Goal: Communication & Community: Answer question/provide support

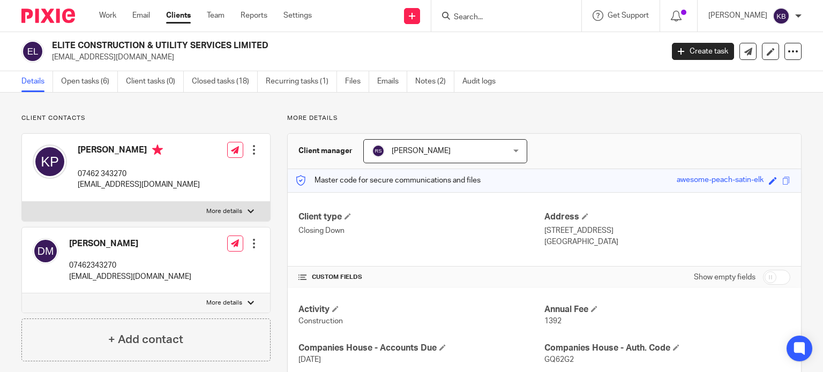
click at [481, 17] on input "Search" at bounding box center [501, 18] width 96 height 10
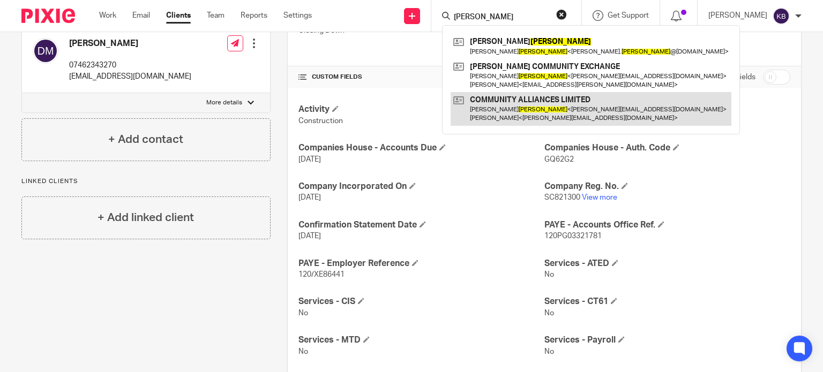
type input "hancock"
click at [516, 102] on link at bounding box center [590, 108] width 281 height 33
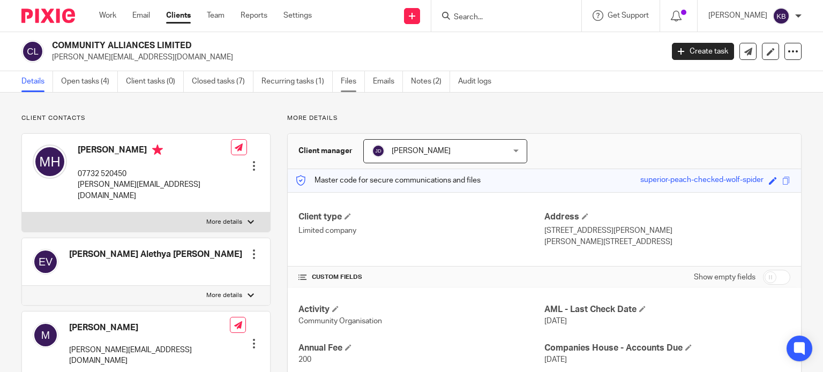
click at [348, 80] on link "Files" at bounding box center [353, 81] width 24 height 21
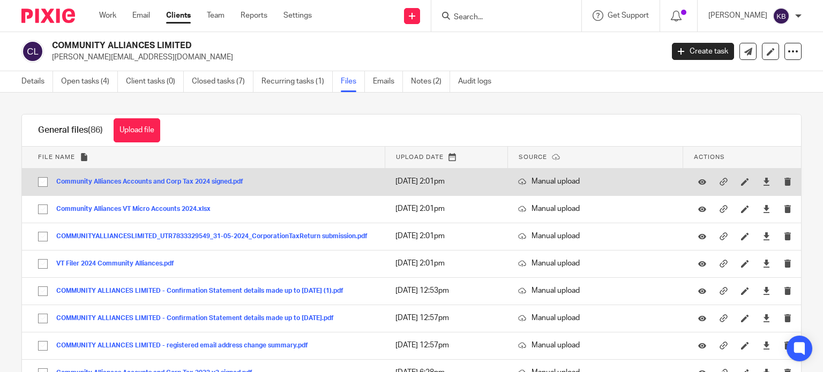
click at [215, 181] on button "Community Alliances Accounts and Corp Tax 2024 signed.pdf" at bounding box center [153, 181] width 195 height 7
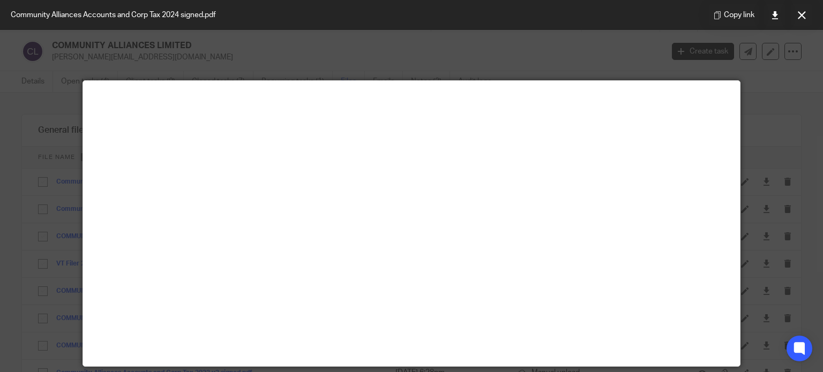
drag, startPoint x: 801, startPoint y: 19, endPoint x: 792, endPoint y: 25, distance: 11.1
click at [801, 18] on icon at bounding box center [801, 15] width 8 height 8
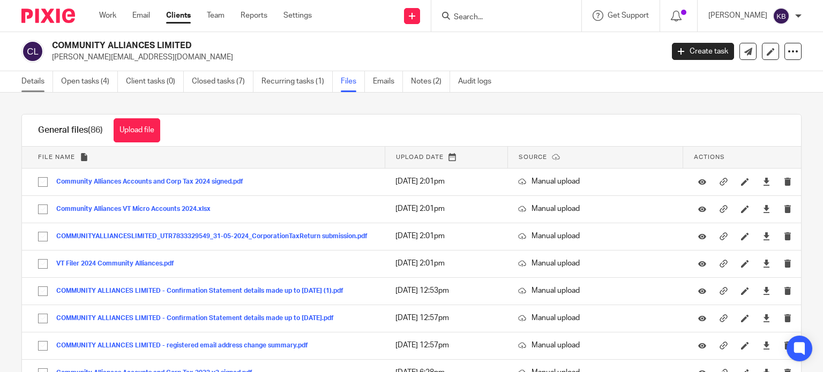
click at [26, 82] on link "Details" at bounding box center [37, 81] width 32 height 21
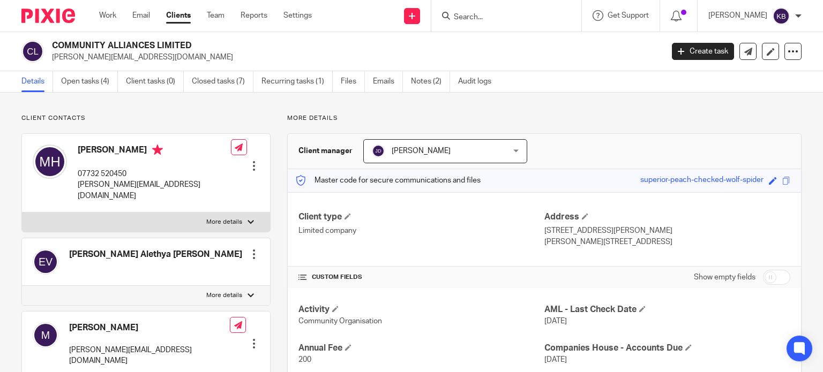
click at [471, 19] on input "Search" at bounding box center [501, 18] width 96 height 10
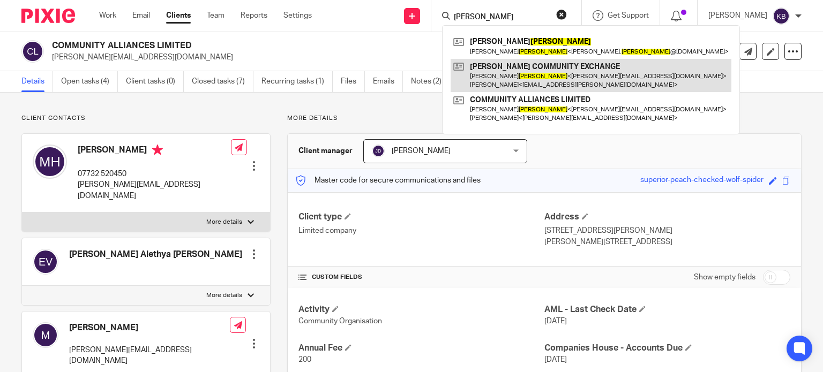
type input "hancock"
click at [504, 68] on link at bounding box center [590, 75] width 281 height 33
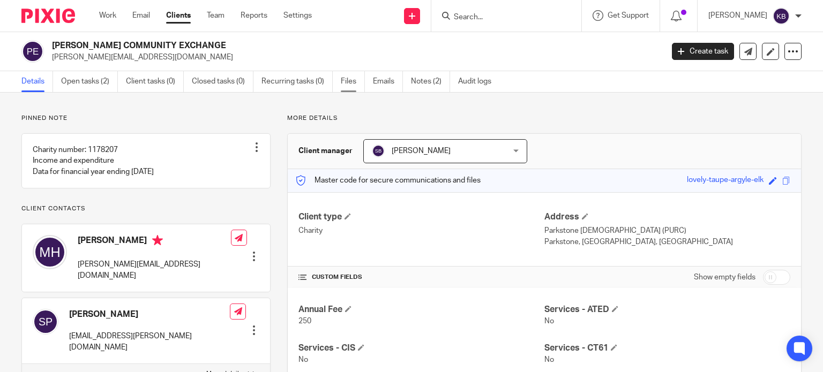
click at [349, 81] on link "Files" at bounding box center [353, 81] width 24 height 21
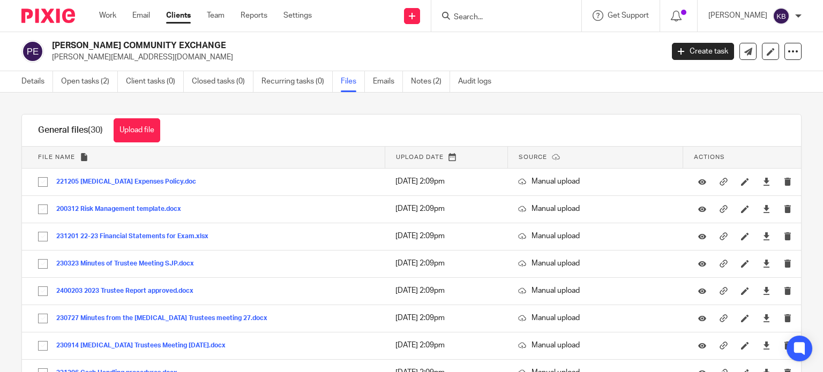
click at [475, 18] on input "Search" at bounding box center [501, 18] width 96 height 10
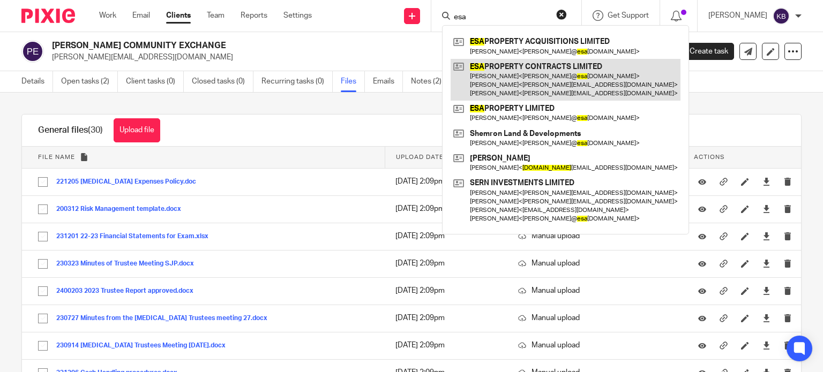
type input "esa"
click at [506, 70] on link at bounding box center [565, 80] width 230 height 42
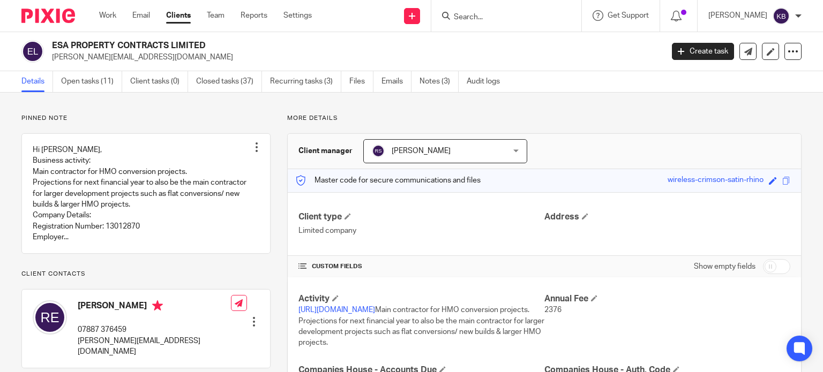
click at [476, 17] on input "Search" at bounding box center [501, 18] width 96 height 10
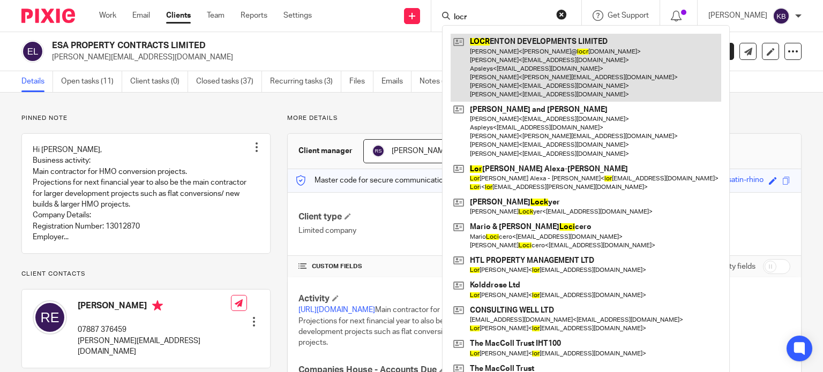
type input "locr"
click at [510, 47] on link at bounding box center [585, 68] width 270 height 68
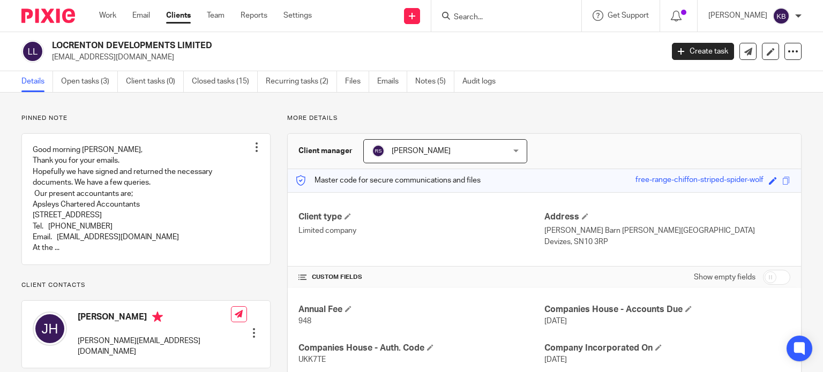
click at [478, 14] on input "Search" at bounding box center [501, 18] width 96 height 10
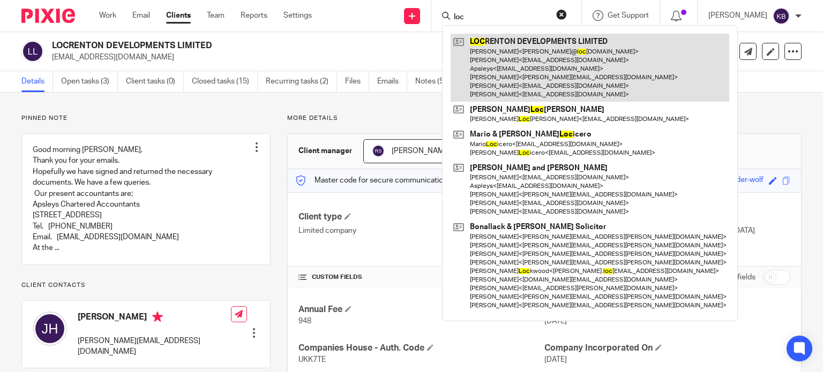
type input "loc"
click at [507, 46] on link at bounding box center [589, 68] width 278 height 68
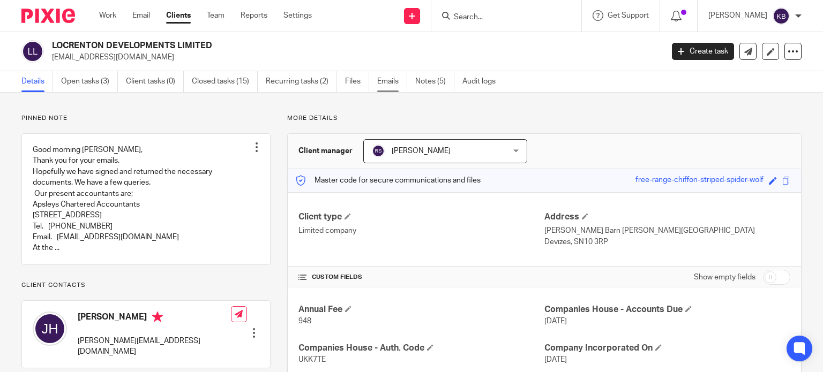
click at [385, 83] on link "Emails" at bounding box center [392, 81] width 30 height 21
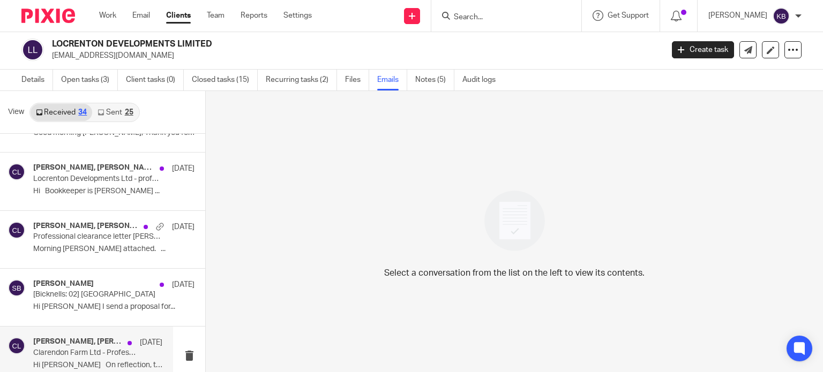
scroll to position [1298, 0]
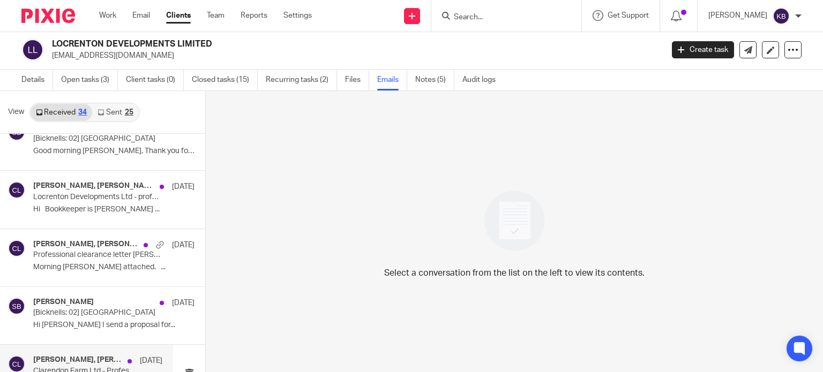
click at [61, 253] on p "Professional clearance letter John and Sarah Haydon" at bounding box center [97, 255] width 129 height 9
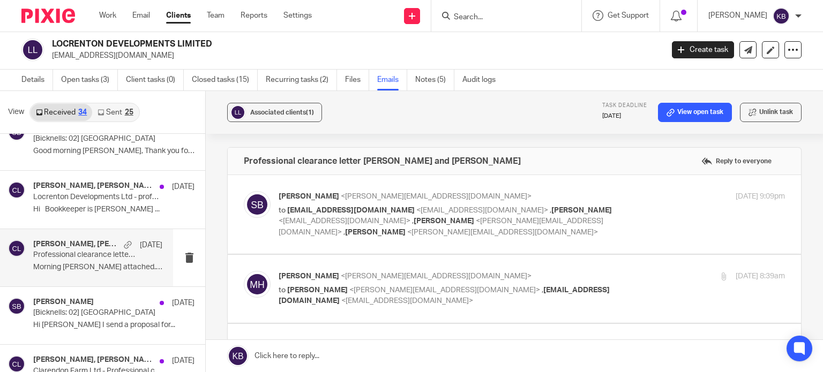
scroll to position [0, 0]
click at [317, 271] on p "Michelle Hutchings <michelle@apsleys.com>" at bounding box center [446, 276] width 337 height 11
checkbox input "true"
click at [391, 197] on span "<steve@bicknells.net>" at bounding box center [436, 196] width 191 height 7
checkbox input "true"
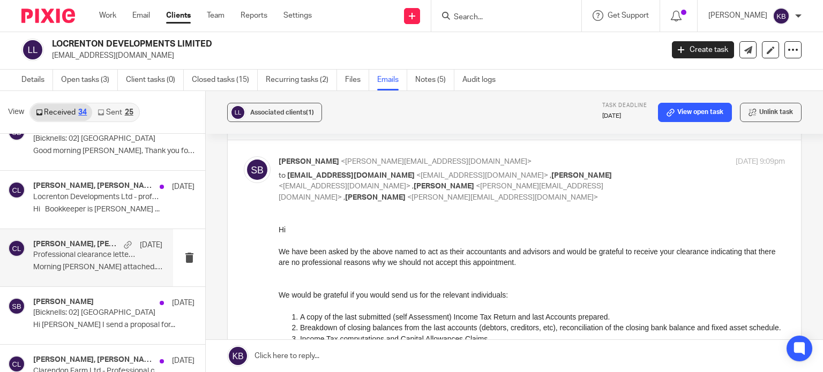
scroll to position [54, 0]
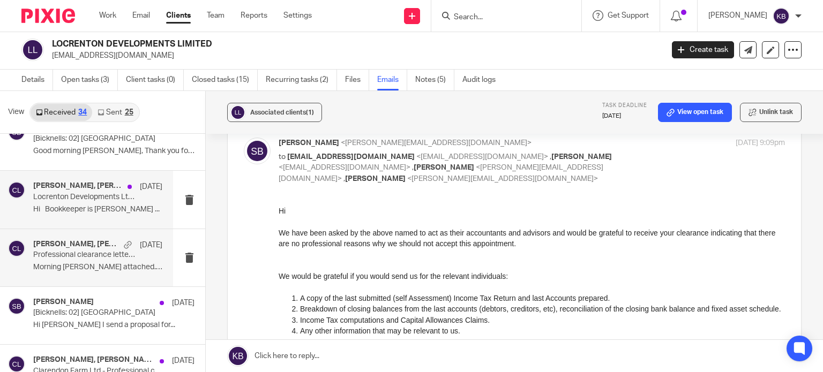
click at [106, 199] on div "Michelle Hutchings, Steve Bicknell 8 Apr Locrenton Developments Ltd - professio…" at bounding box center [97, 200] width 129 height 36
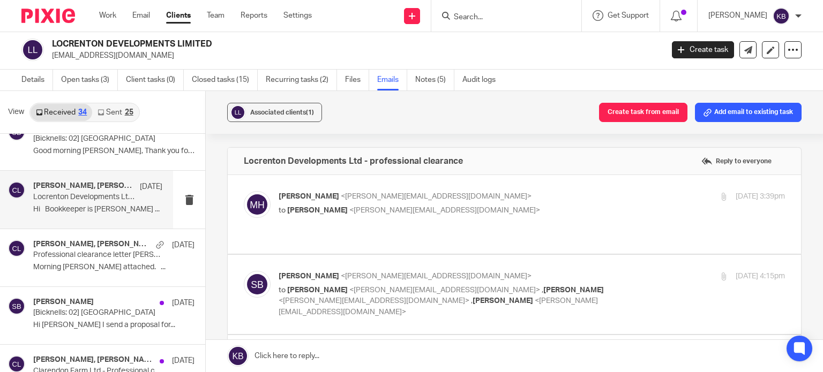
scroll to position [0, 0]
click at [322, 193] on span "Michelle Hutchings" at bounding box center [308, 196] width 61 height 7
checkbox input "true"
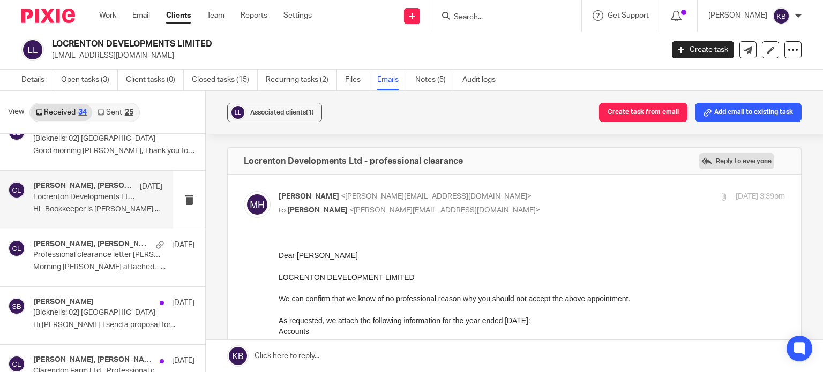
click at [698, 161] on label "Reply to everyone" at bounding box center [736, 161] width 76 height 16
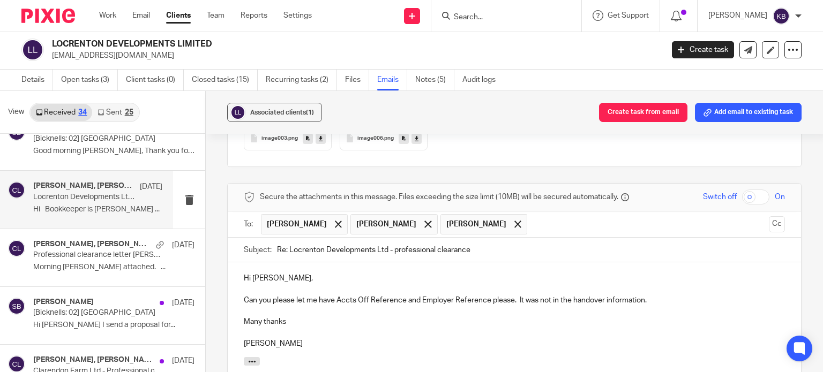
scroll to position [2169, 0]
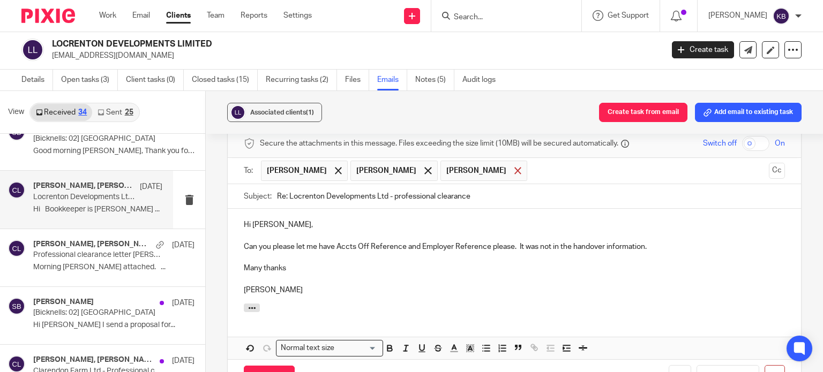
click at [514, 167] on span at bounding box center [517, 170] width 7 height 7
click at [269, 366] on input "Send" at bounding box center [269, 377] width 51 height 23
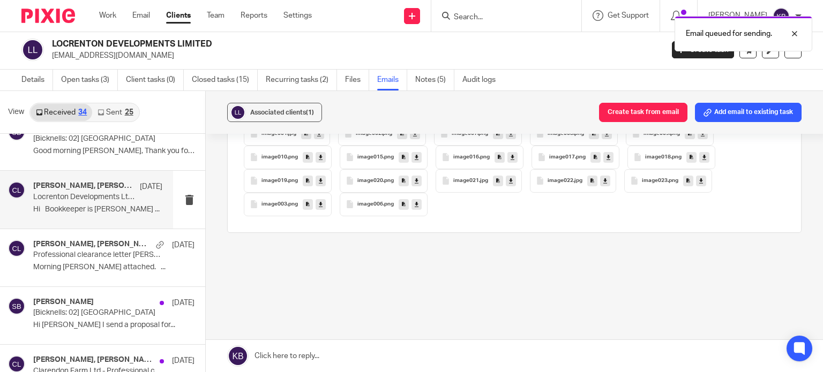
scroll to position [2037, 0]
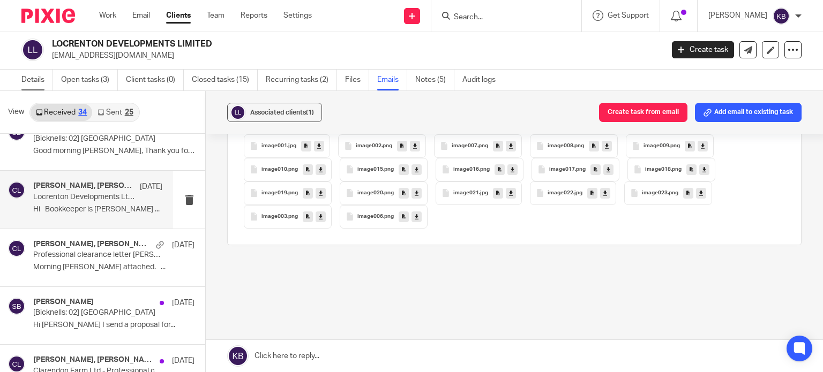
click at [31, 76] on link "Details" at bounding box center [37, 80] width 32 height 21
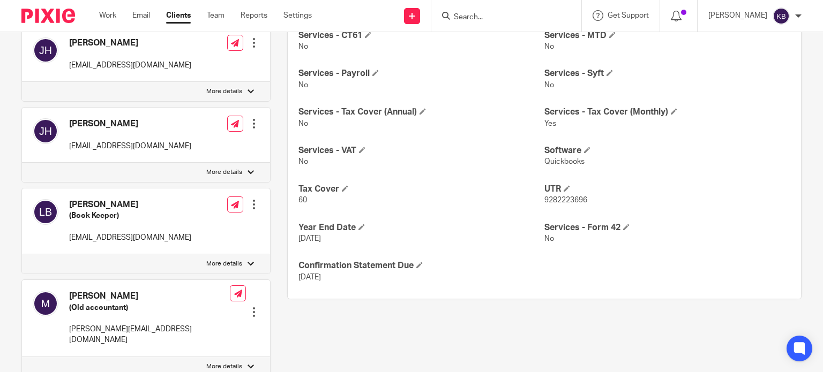
scroll to position [482, 0]
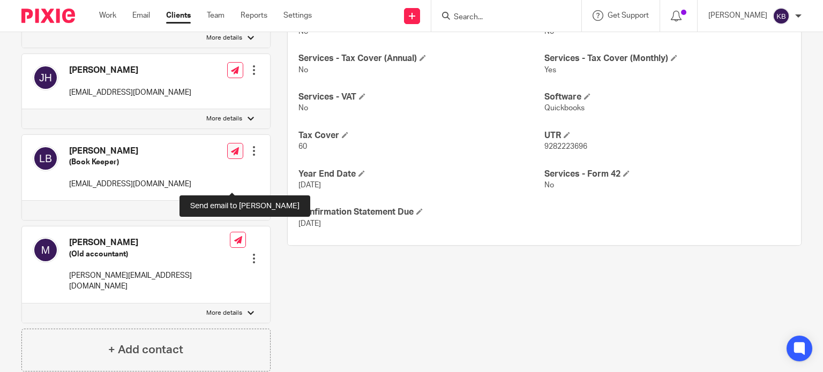
click at [227, 159] on link at bounding box center [235, 151] width 16 height 16
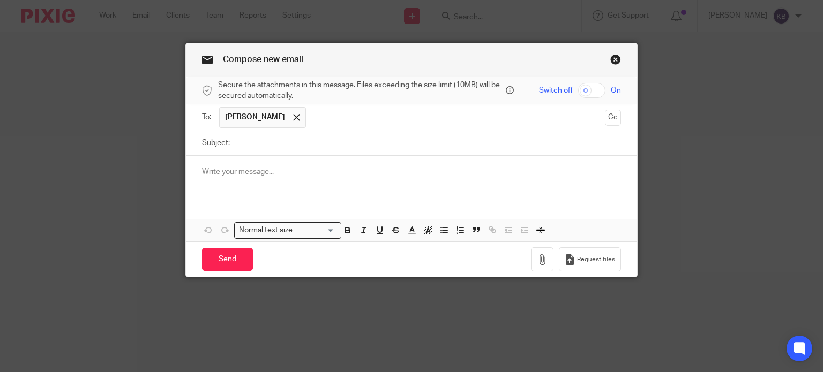
click at [235, 143] on input "Subject:" at bounding box center [428, 143] width 386 height 24
type input "Employer Reference and Accounts Office Reference"
click at [212, 172] on p at bounding box center [411, 172] width 419 height 11
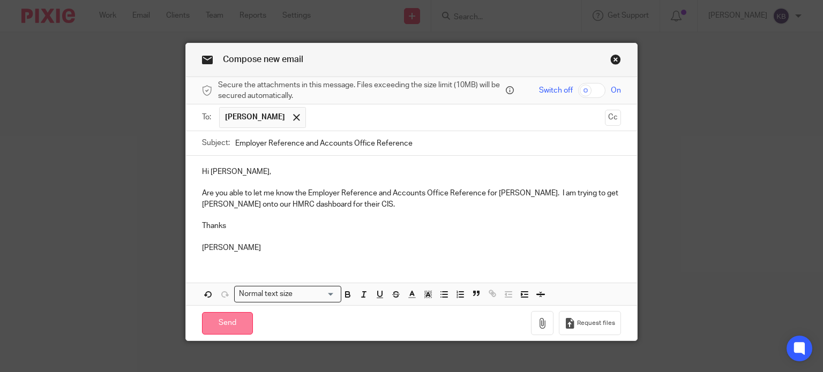
click at [216, 323] on input "Send" at bounding box center [227, 323] width 51 height 23
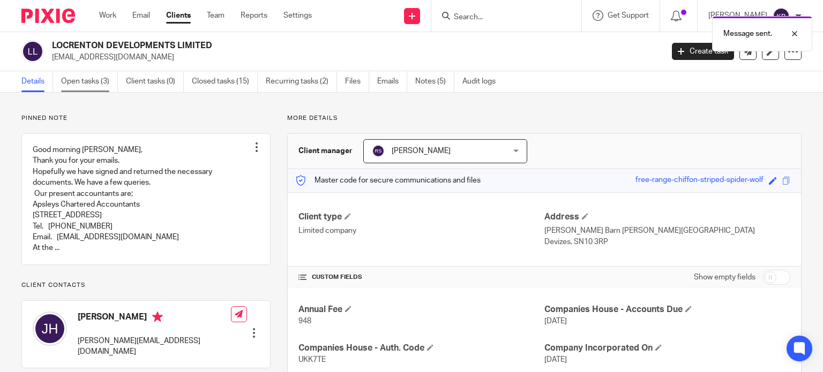
click at [94, 82] on link "Open tasks (3)" at bounding box center [89, 81] width 57 height 21
